Goal: Book appointment/travel/reservation

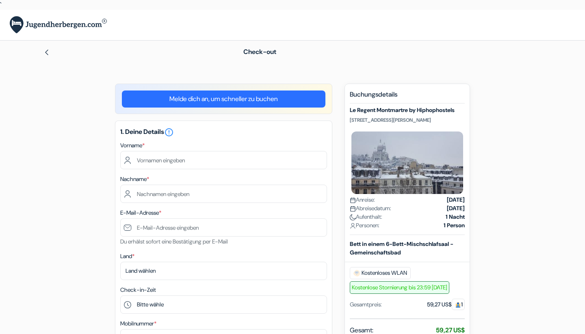
click at [206, 169] on div "1. Deine Details error_outline Vorname * Nachname * E-Mail-Adresse * Du erhälst…" at bounding box center [223, 261] width 217 height 281
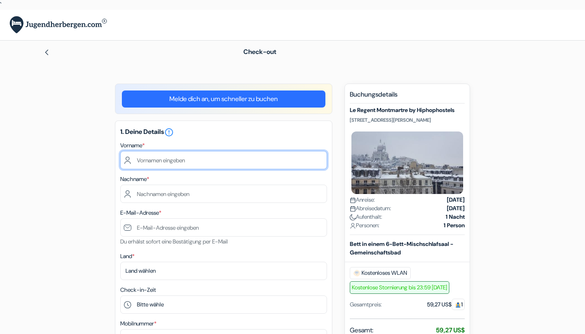
click at [199, 164] on input "text" at bounding box center [223, 160] width 207 height 18
click at [175, 160] on input "text" at bounding box center [223, 160] width 207 height 18
type input "Petar"
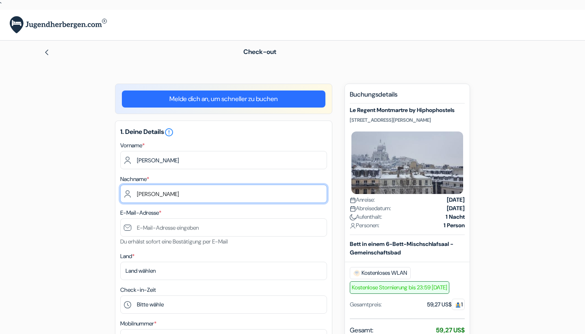
scroll to position [41, 0]
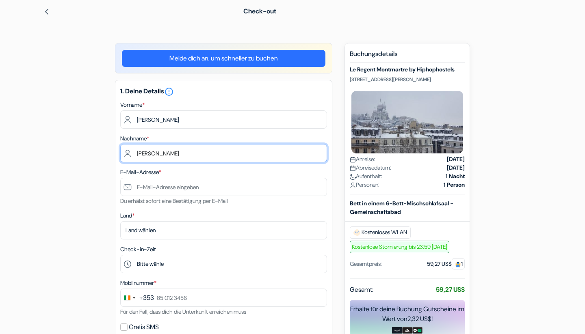
type input "Mitevski"
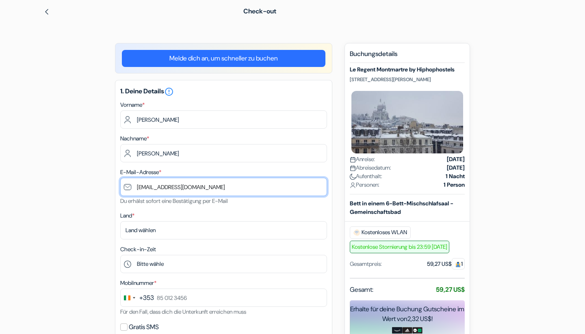
type input "[EMAIL_ADDRESS][DOMAIN_NAME]"
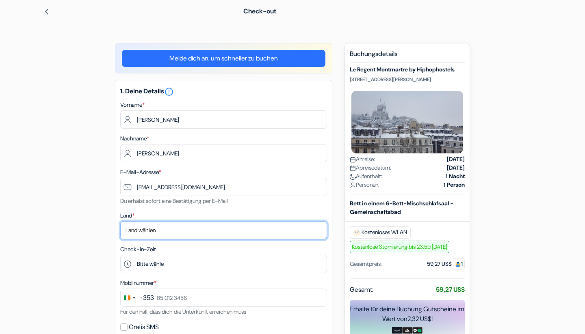
click at [202, 232] on select "Land wählen Abchasien Afghanistan Ägypten Albanien Algerien Amerikanisch-Samoa …" at bounding box center [223, 230] width 207 height 18
select select "236"
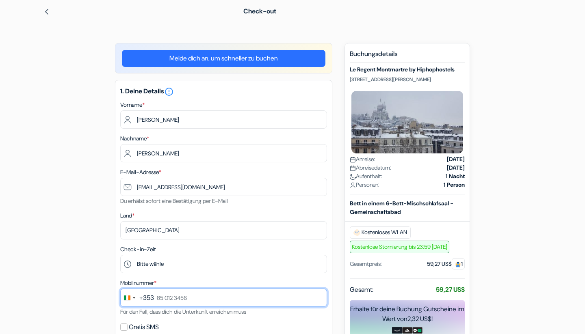
click at [167, 295] on input "text" at bounding box center [223, 298] width 207 height 18
click at [143, 297] on div "+353" at bounding box center [146, 298] width 15 height 10
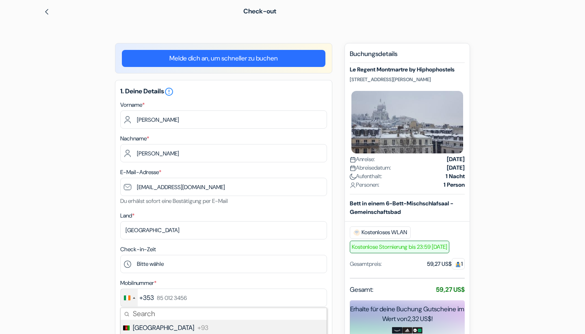
scroll to position [122, 0]
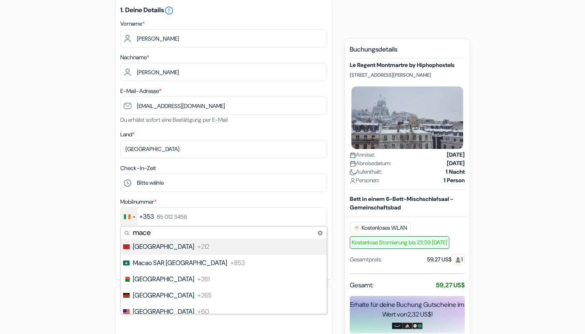
type input "maced"
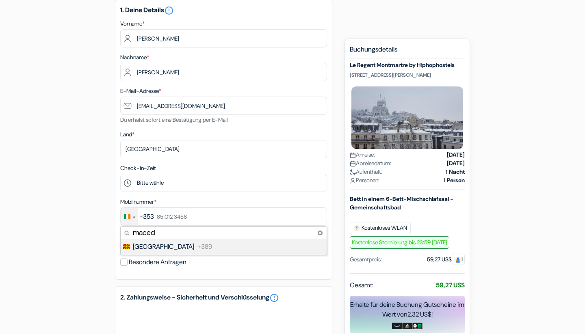
click at [204, 247] on li "North Macedonia +389" at bounding box center [223, 247] width 207 height 16
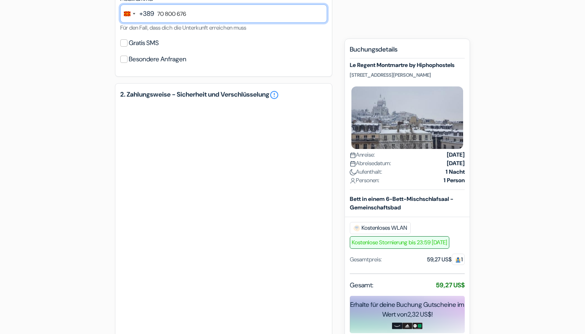
scroll to position [406, 0]
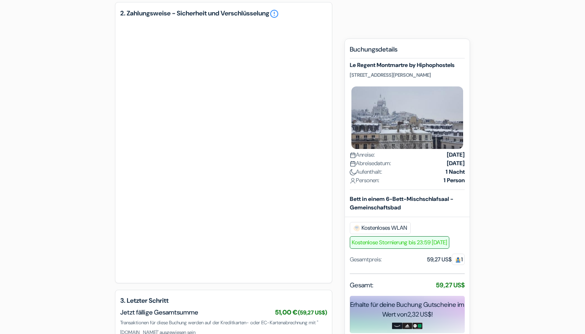
type input "70 800 676"
click at [187, 274] on div at bounding box center [223, 149] width 207 height 255
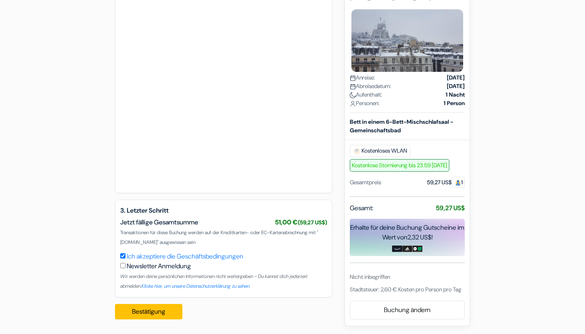
click at [170, 319] on button "Bestätigung Loading..." at bounding box center [148, 311] width 67 height 15
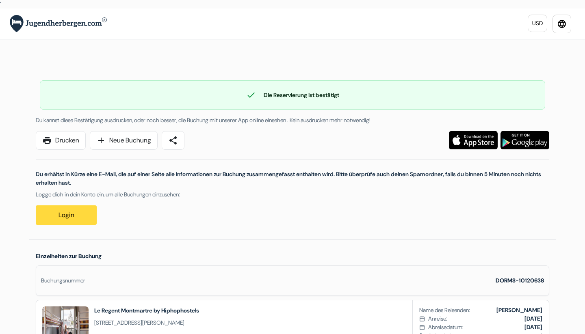
scroll to position [122, 0]
